Goal: Task Accomplishment & Management: Complete application form

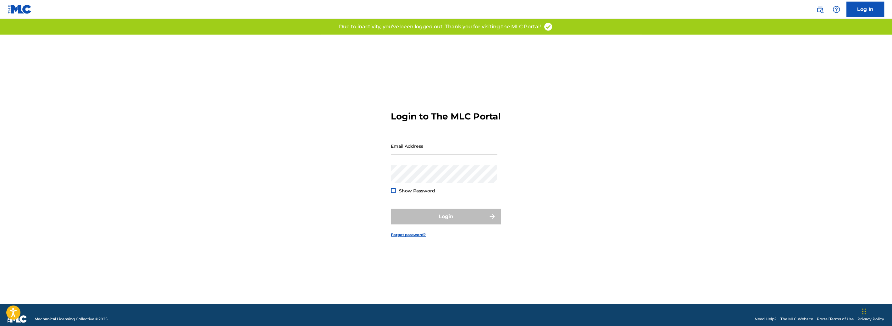
click at [436, 155] on input "Email Address" at bounding box center [444, 146] width 106 height 18
type input "[PERSON_NAME][EMAIL_ADDRESS][DOMAIN_NAME]"
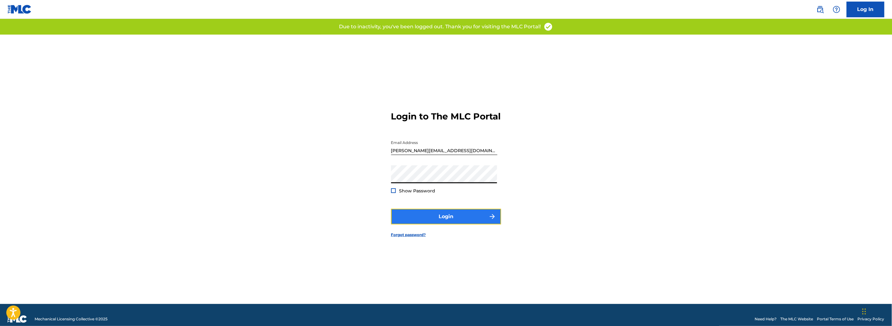
click at [441, 219] on button "Login" at bounding box center [446, 217] width 110 height 16
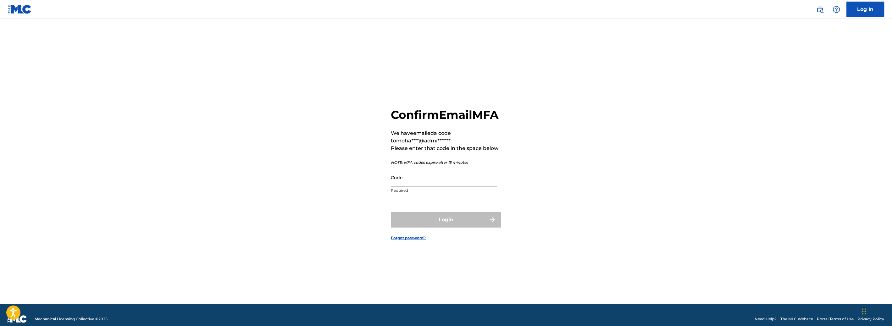
click at [422, 186] on input "Code" at bounding box center [444, 177] width 106 height 18
paste input "450646"
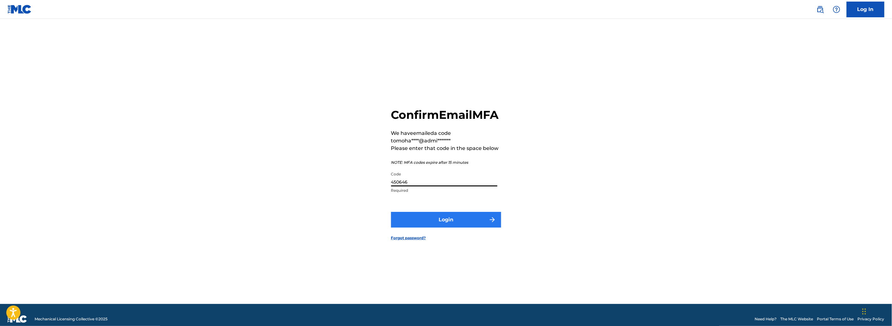
type input "450646"
click at [455, 224] on button "Login" at bounding box center [446, 220] width 110 height 16
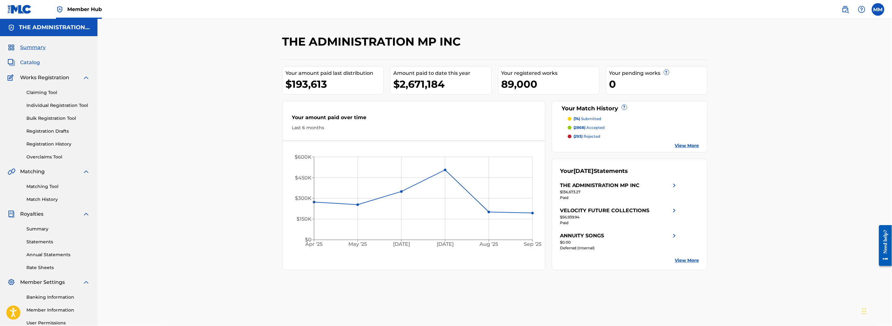
click at [32, 63] on span "Catalog" at bounding box center [30, 63] width 20 height 8
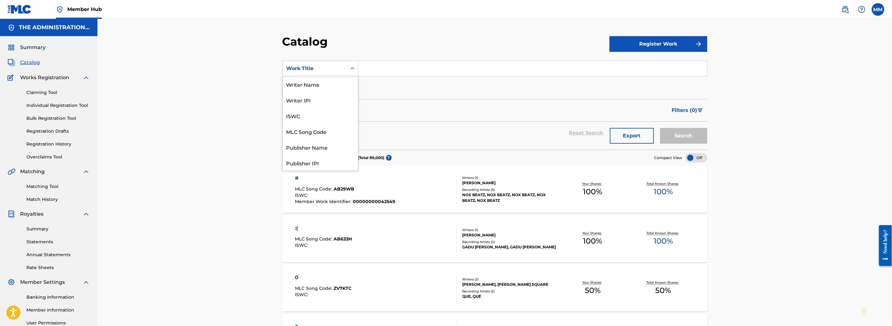
drag, startPoint x: 356, startPoint y: 70, endPoint x: 344, endPoint y: 70, distance: 12.6
click at [355, 70] on div "Search Form" at bounding box center [352, 68] width 11 height 11
click at [307, 86] on div "Writer Name" at bounding box center [320, 84] width 75 height 16
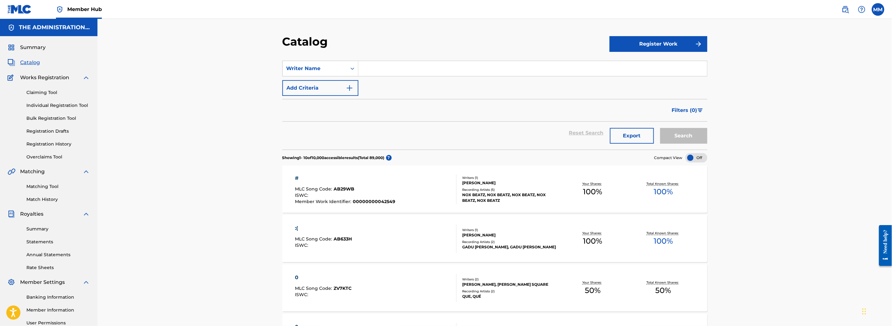
click at [373, 72] on input "Search Form" at bounding box center [532, 68] width 349 height 15
paste input "[PERSON_NAME] [PERSON_NAME]"
click at [384, 69] on input "[PERSON_NAME] [PERSON_NAME]" at bounding box center [532, 68] width 349 height 15
click at [674, 139] on button "Search" at bounding box center [683, 136] width 47 height 16
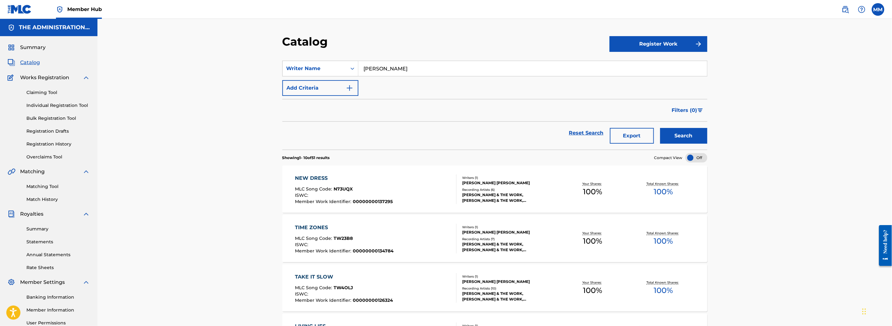
drag, startPoint x: 382, startPoint y: 68, endPoint x: 383, endPoint y: 91, distance: 23.3
click at [382, 68] on input "[PERSON_NAME]" at bounding box center [532, 68] width 349 height 15
type input "[PERSON_NAME] [PERSON_NAME]"
click at [683, 130] on button "Search" at bounding box center [683, 136] width 47 height 16
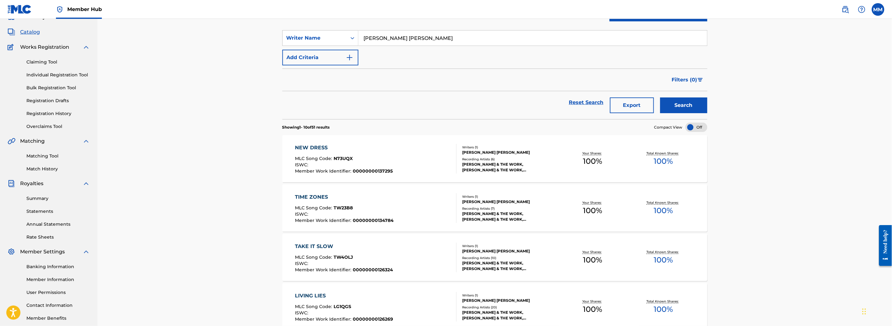
scroll to position [284, 0]
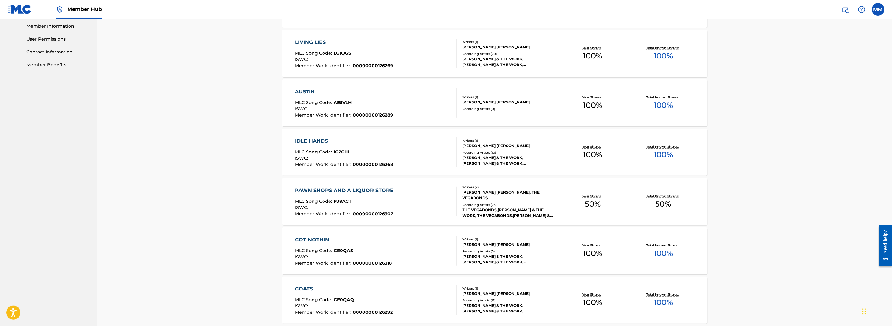
click at [411, 194] on div "PAWN SHOPS AND A LIQUOR STORE MLC Song Code : PJ8ACT ISWC : Member Work Identif…" at bounding box center [376, 202] width 162 height 30
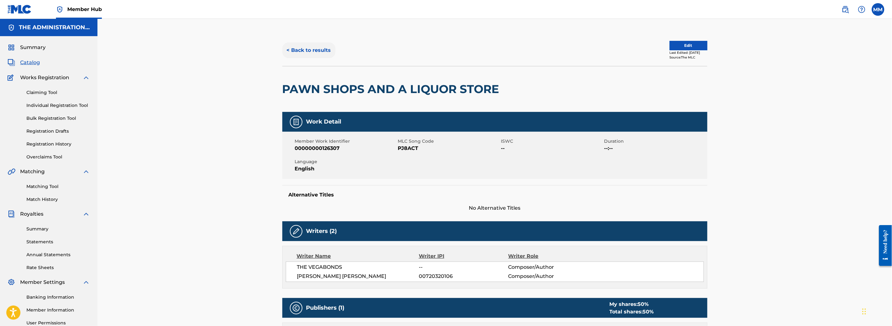
click at [308, 44] on button "< Back to results" at bounding box center [308, 50] width 53 height 16
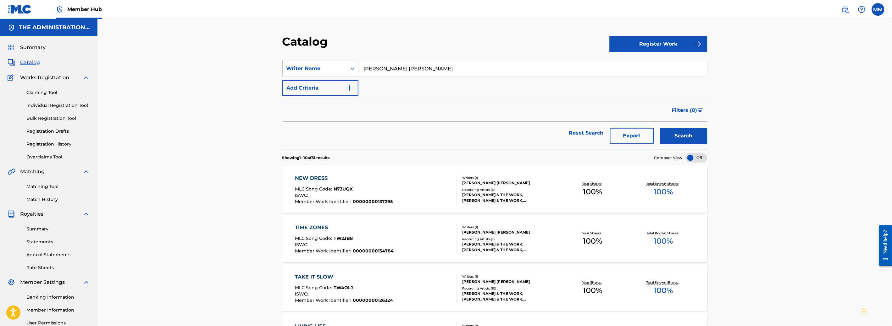
click at [299, 72] on div "Writer Name" at bounding box center [314, 69] width 57 height 8
drag, startPoint x: 304, startPoint y: 129, endPoint x: 391, endPoint y: 86, distance: 96.3
click at [304, 129] on div "MLC Song Code" at bounding box center [320, 132] width 75 height 16
click at [407, 73] on input "Search Form" at bounding box center [532, 68] width 349 height 15
paste input "HV8U1D"
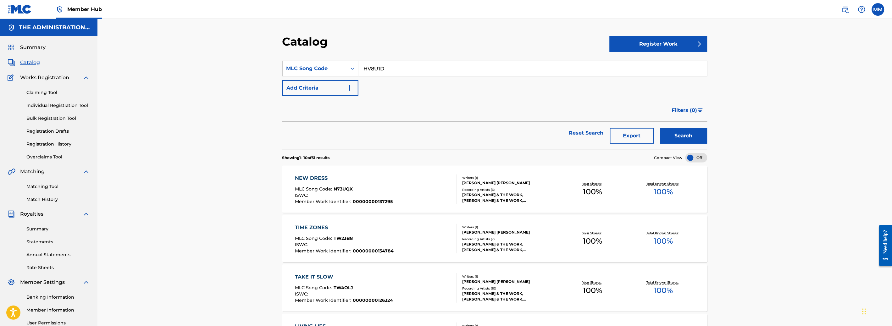
type input "HV8U1D"
click at [663, 134] on button "Search" at bounding box center [683, 136] width 47 height 16
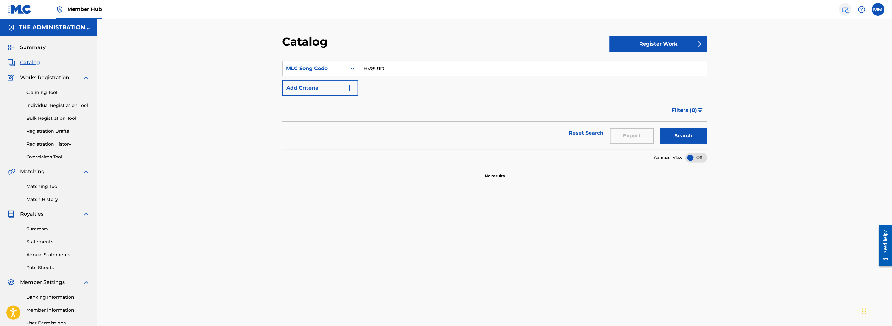
click at [848, 8] on img at bounding box center [846, 10] width 8 height 8
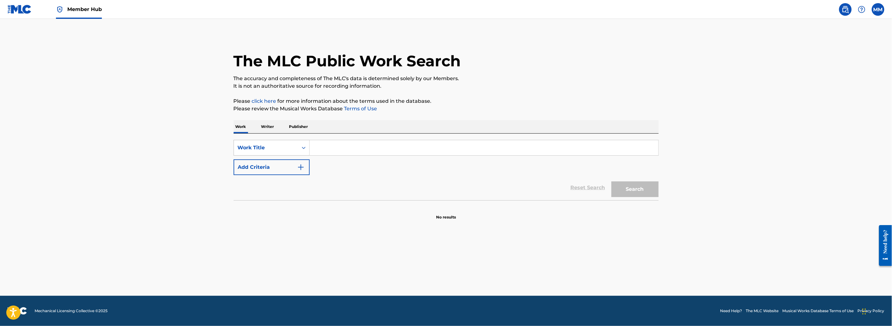
click at [277, 145] on div "Work Title" at bounding box center [266, 148] width 57 height 8
click at [277, 168] on div "MLC Song Code" at bounding box center [271, 164] width 75 height 16
click at [338, 147] on input "Search Form" at bounding box center [484, 147] width 349 height 15
type input "HV8U1D"
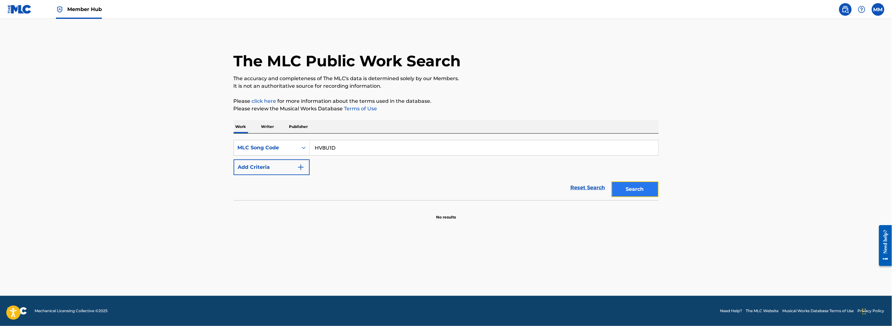
click at [634, 190] on button "Search" at bounding box center [634, 189] width 47 height 16
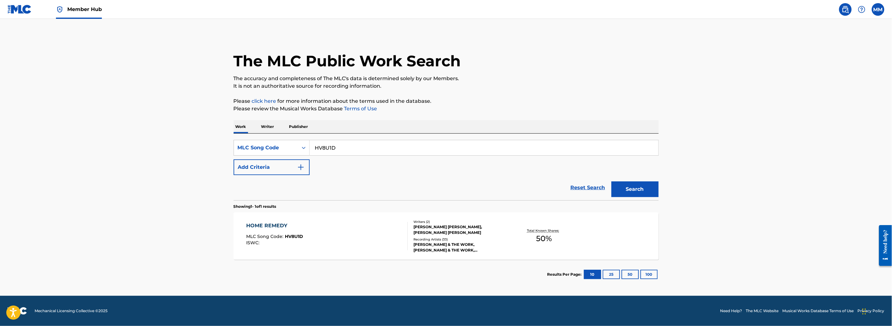
click at [301, 242] on div "ISWC :" at bounding box center [274, 242] width 57 height 5
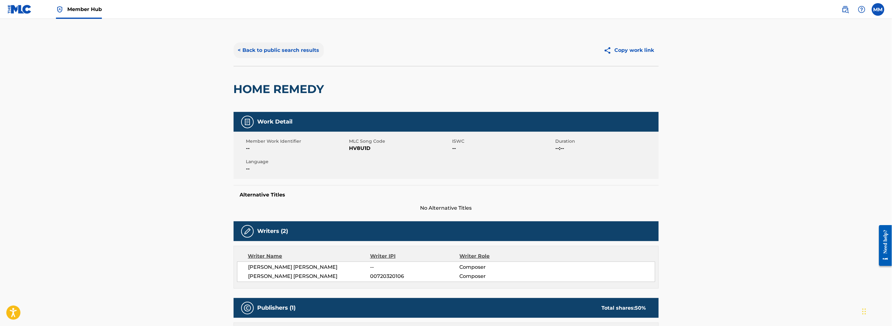
click at [261, 52] on button "< Back to public search results" at bounding box center [279, 50] width 90 height 16
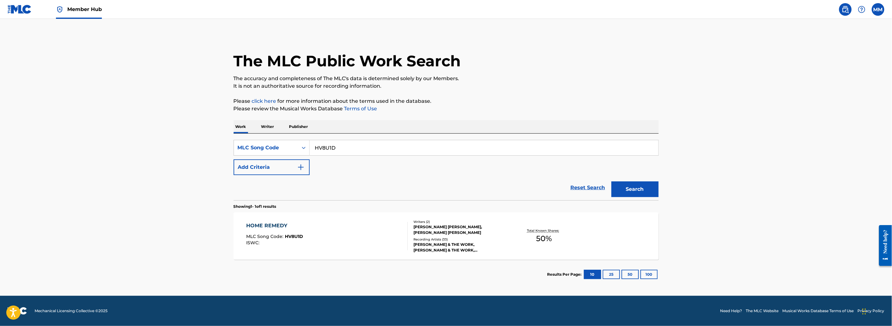
click at [25, 5] on img at bounding box center [20, 9] width 24 height 9
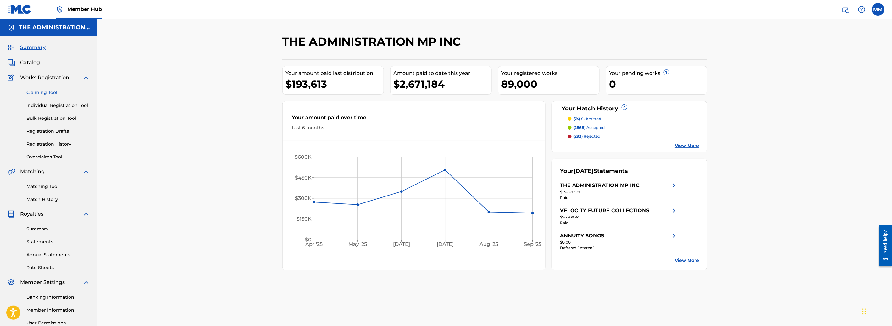
click at [40, 93] on link "Claiming Tool" at bounding box center [57, 92] width 63 height 7
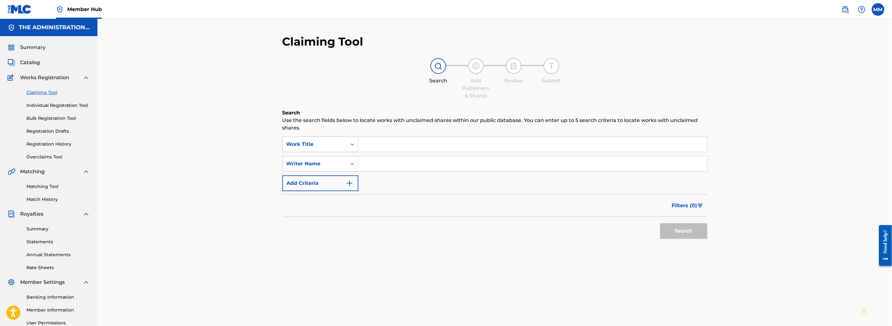
drag, startPoint x: 335, startPoint y: 148, endPoint x: 332, endPoint y: 151, distance: 4.7
click at [334, 147] on div "Work Title" at bounding box center [315, 144] width 64 height 12
click at [328, 169] on div "MLC Song Code" at bounding box center [320, 175] width 75 height 16
click at [384, 146] on input "Search Form" at bounding box center [532, 144] width 349 height 15
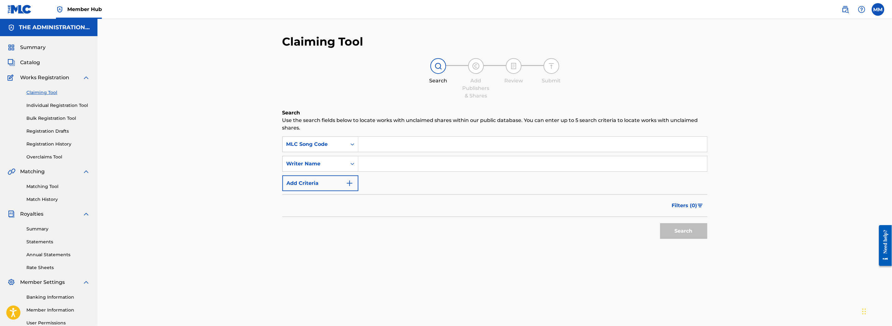
paste input "HV8U1D"
type input "HV8U1D"
click at [676, 233] on button "Search" at bounding box center [683, 231] width 47 height 16
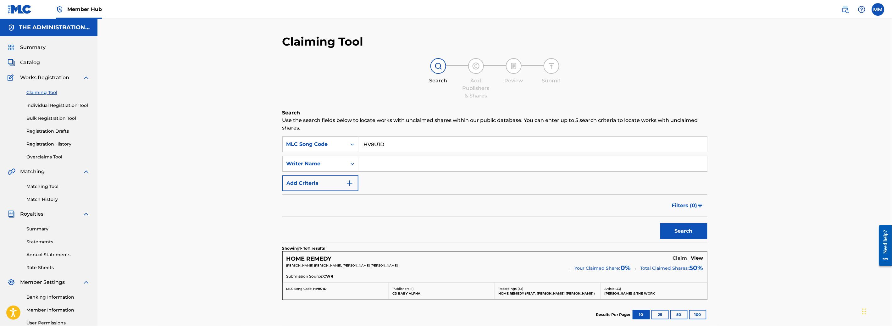
click at [677, 259] on h5 "Claim" at bounding box center [680, 258] width 14 height 6
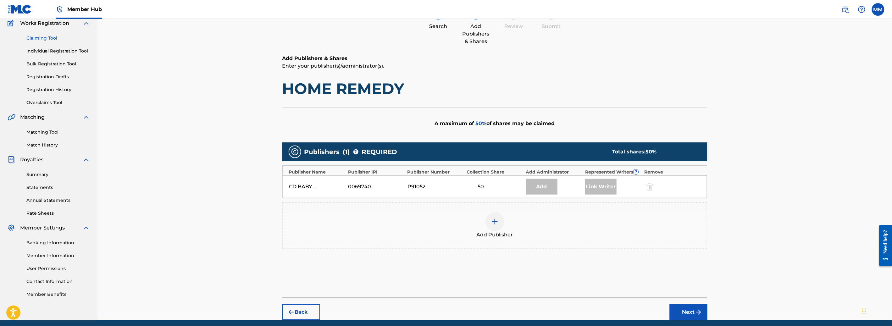
scroll to position [78, 0]
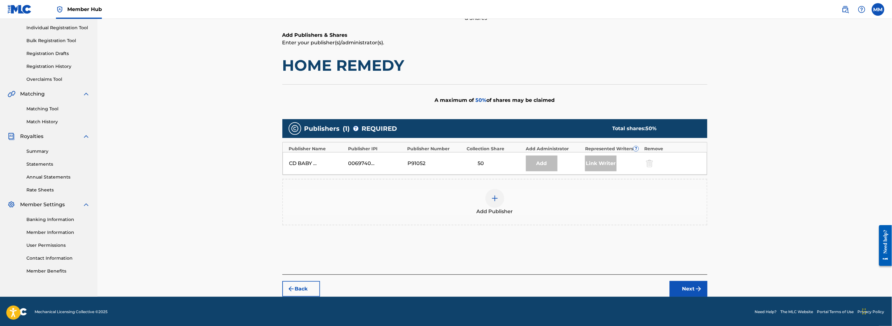
click at [500, 197] on div at bounding box center [494, 198] width 19 height 19
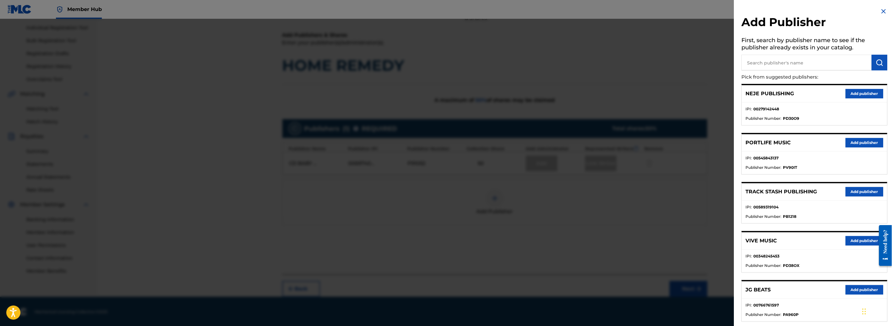
click at [761, 66] on input "text" at bounding box center [807, 63] width 130 height 16
click at [812, 63] on input "text" at bounding box center [807, 63] width 130 height 16
paste input "RRB Ent Publishing"
type input "RRB Ent Publishing"
click at [877, 63] on img "submit" at bounding box center [880, 63] width 8 height 8
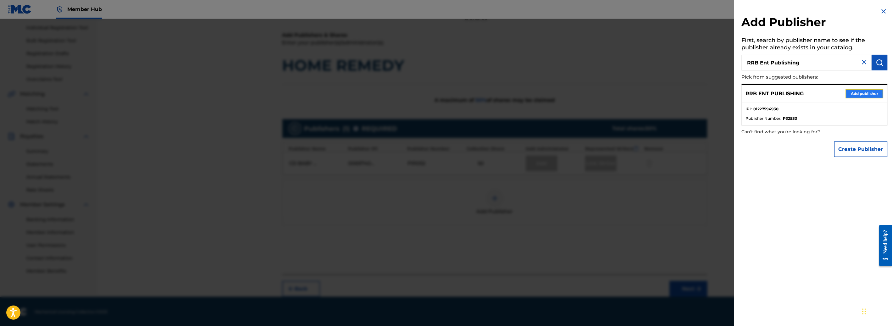
click at [852, 95] on button "Add publisher" at bounding box center [865, 93] width 38 height 9
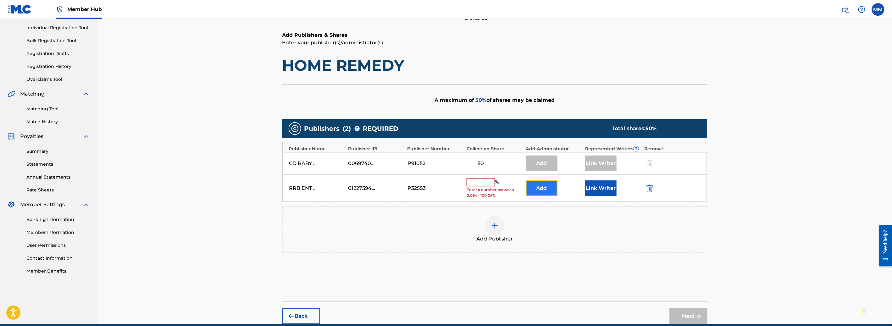
click at [538, 191] on button "Add" at bounding box center [541, 188] width 31 height 16
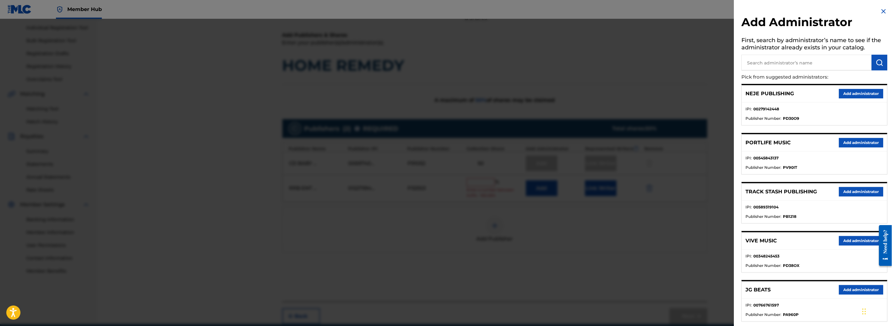
click at [750, 62] on input "text" at bounding box center [807, 63] width 130 height 16
type input "velocity"
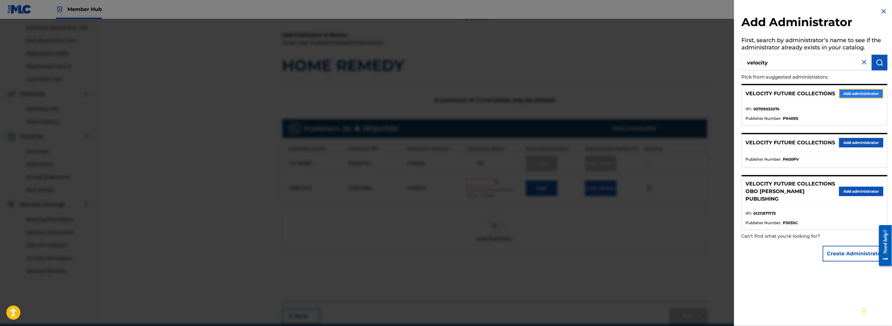
click at [857, 91] on button "Add administrator" at bounding box center [861, 93] width 44 height 9
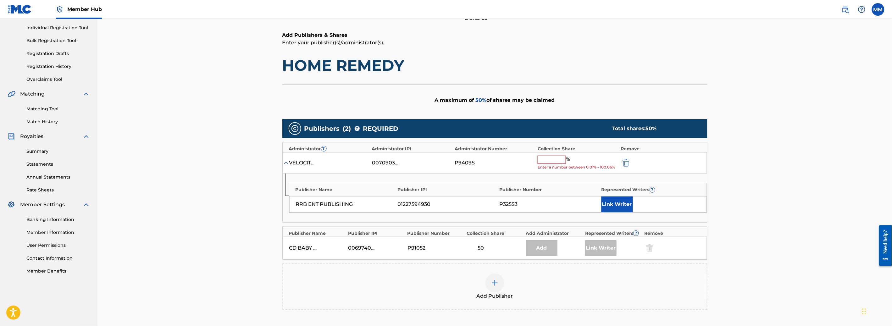
click at [545, 161] on input "text" at bounding box center [552, 160] width 28 height 8
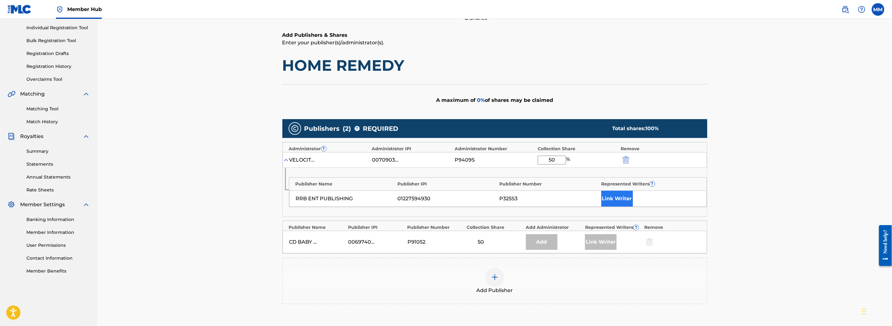
type input "50"
click at [611, 197] on button "Link Writer" at bounding box center [616, 199] width 31 height 16
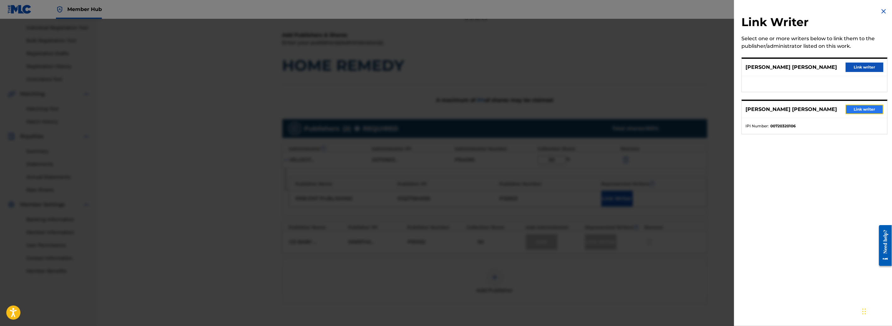
click at [851, 105] on button "Link writer" at bounding box center [865, 109] width 38 height 9
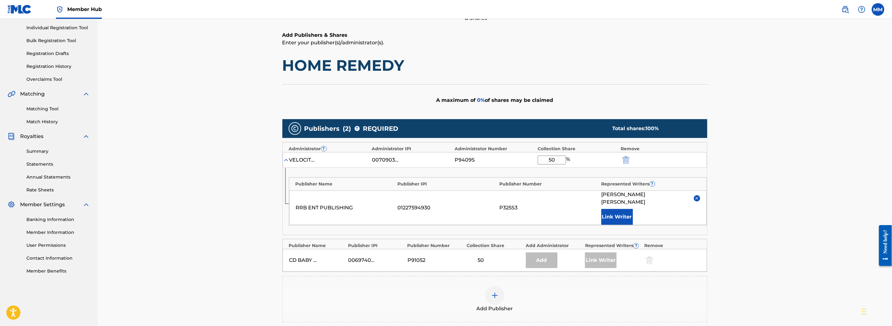
scroll to position [167, 0]
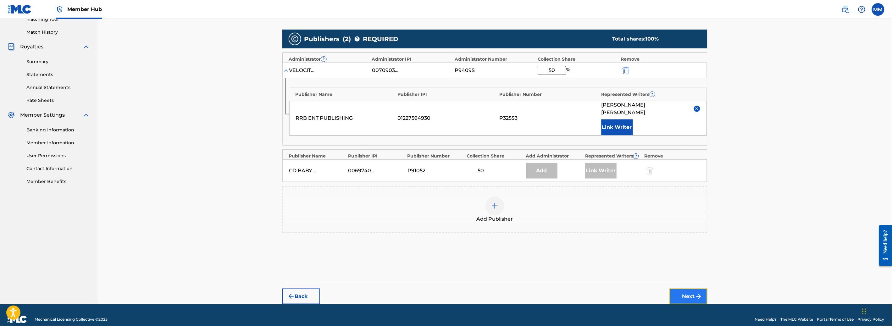
click at [684, 290] on button "Next" at bounding box center [689, 297] width 38 height 16
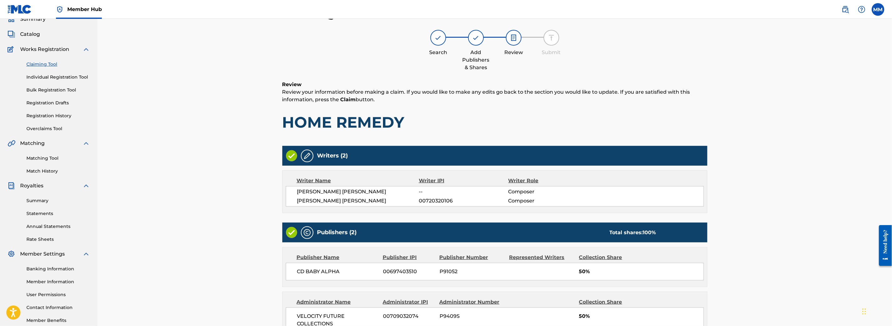
scroll to position [132, 0]
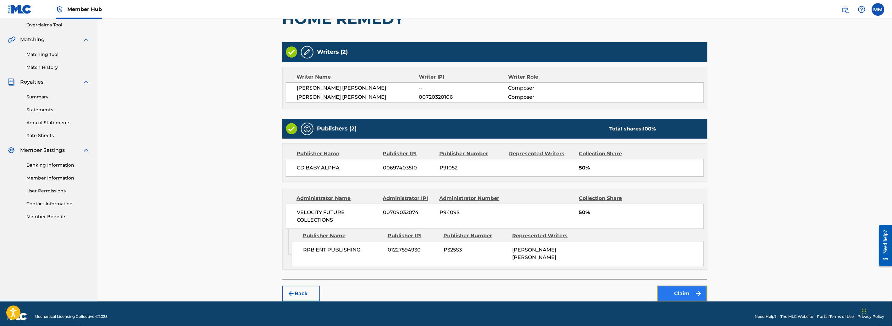
click at [665, 286] on button "Claim" at bounding box center [682, 294] width 50 height 16
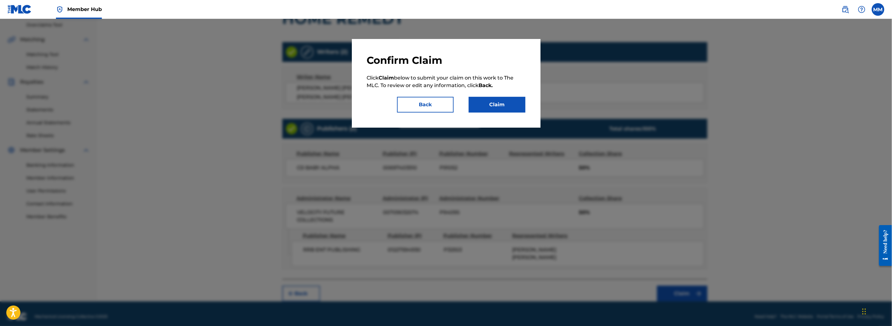
click at [483, 96] on div "Confirm Claim Click Claim below to submit your claim on this work to The MLC. T…" at bounding box center [446, 83] width 158 height 58
click at [483, 97] on button "Claim" at bounding box center [497, 105] width 57 height 16
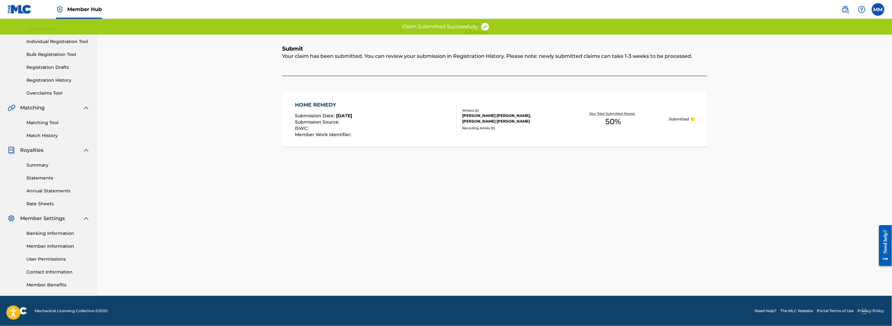
scroll to position [63, 0]
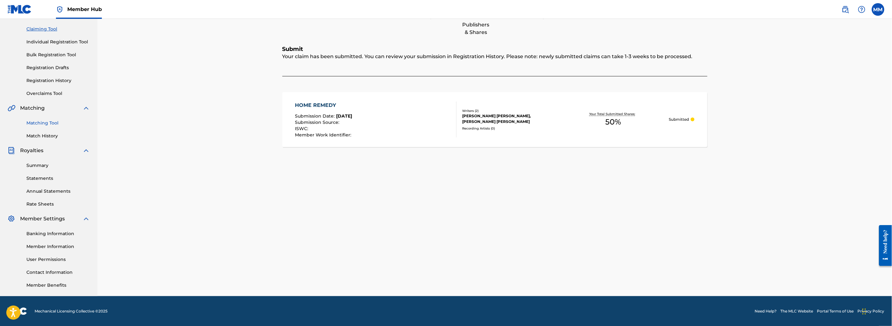
click at [33, 124] on link "Matching Tool" at bounding box center [57, 123] width 63 height 7
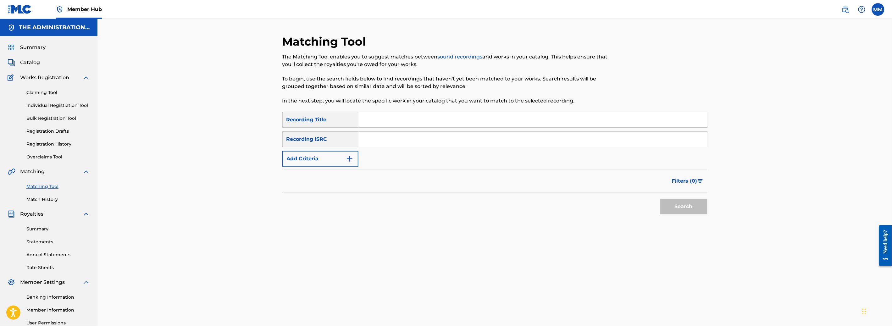
click at [383, 135] on input "Search Form" at bounding box center [532, 139] width 349 height 15
paste input "QMAAK1659364"
type input "QMAAK1659364"
click at [672, 202] on button "Search" at bounding box center [683, 207] width 47 height 16
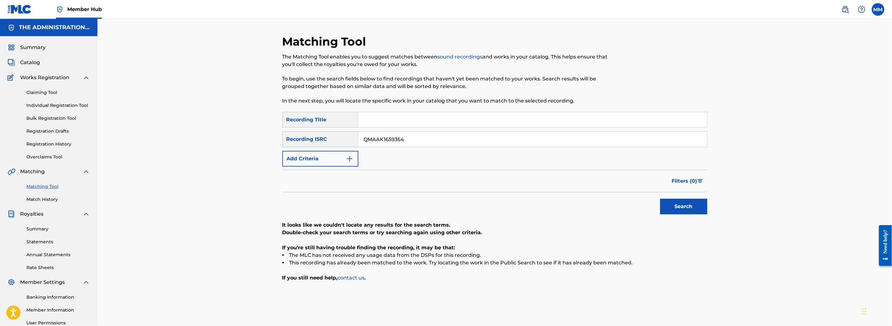
click at [214, 70] on div "Matching Tool The Matching Tool enables you to suggest matches between sound re…" at bounding box center [494, 189] width 794 height 341
